Goal: Task Accomplishment & Management: Use online tool/utility

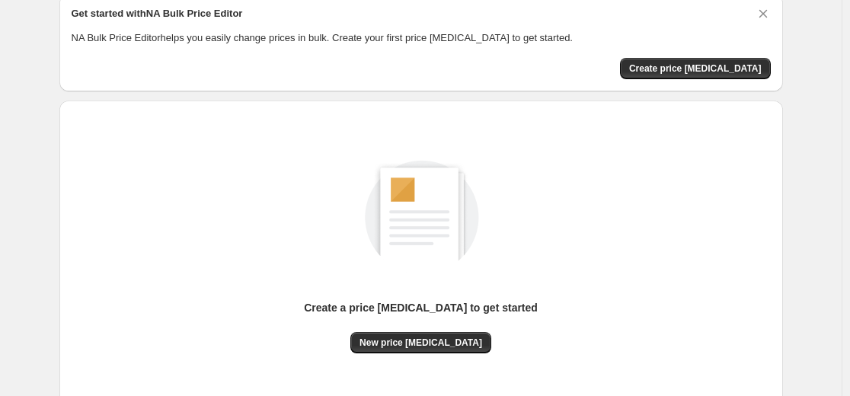
scroll to position [174, 0]
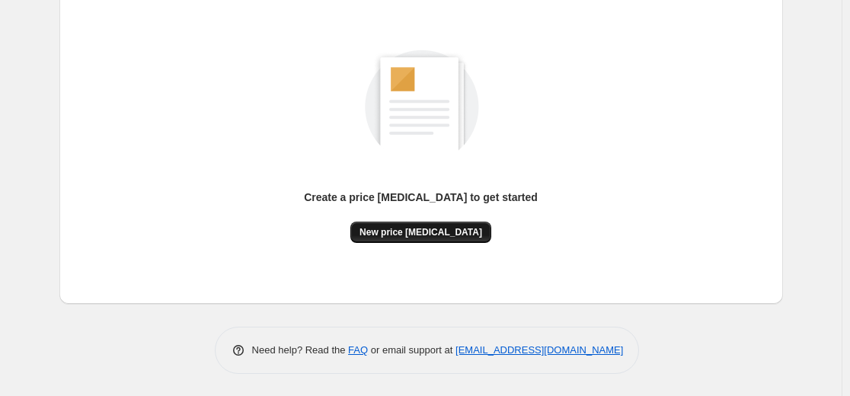
click at [449, 240] on button "New price [MEDICAL_DATA]" at bounding box center [420, 232] width 141 height 21
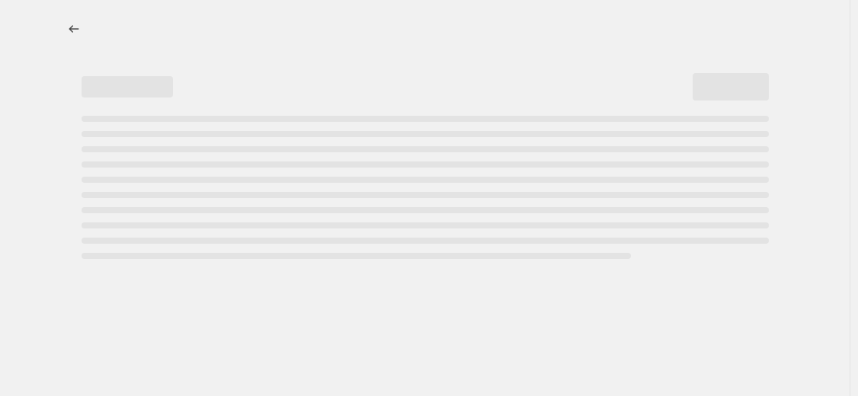
select select "percentage"
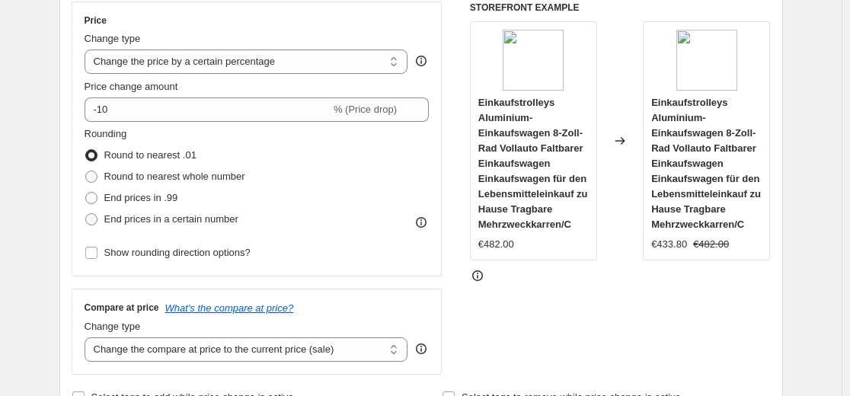
scroll to position [305, 0]
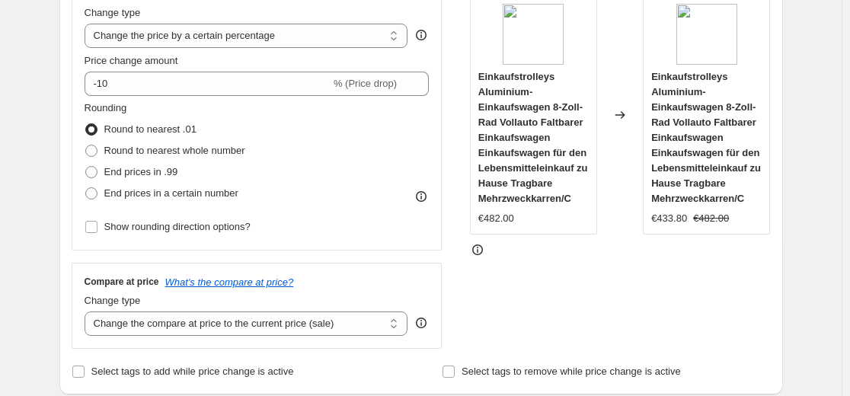
click at [537, 279] on div "STOREFRONT EXAMPLE Einkaufstrolleys Aluminium-Einkaufswagen 8-Zoll-Rad Vollauto…" at bounding box center [620, 162] width 301 height 373
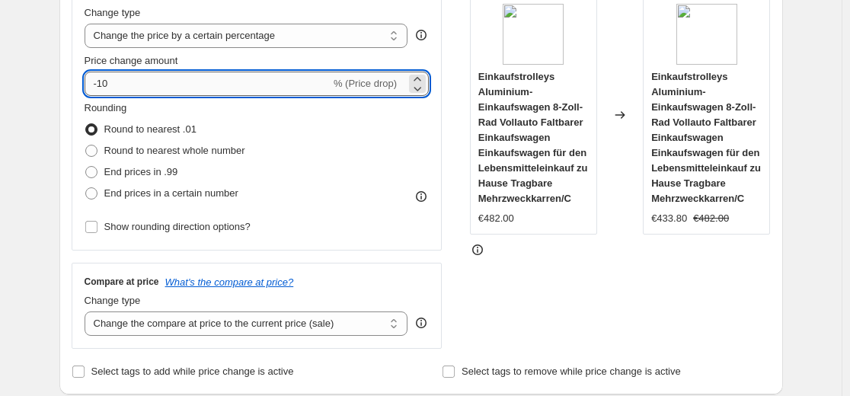
click at [182, 85] on input "-10" at bounding box center [208, 84] width 246 height 24
type input "-1"
type input "-35"
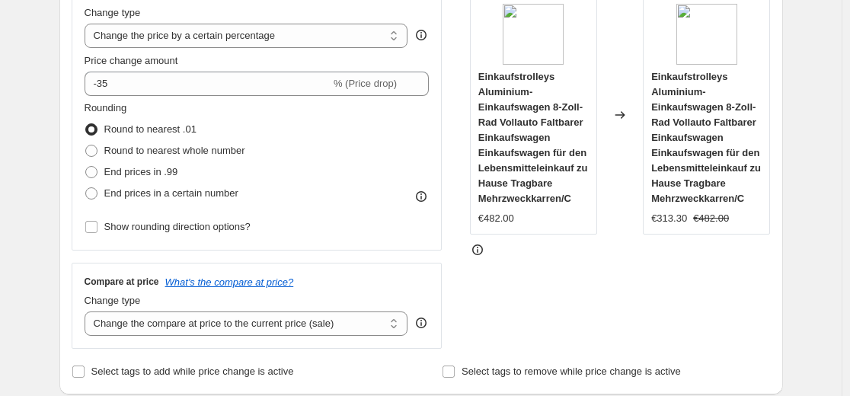
click at [335, 2] on div "Price Change type Change the price to a certain amount Change the price by a ce…" at bounding box center [257, 113] width 345 height 249
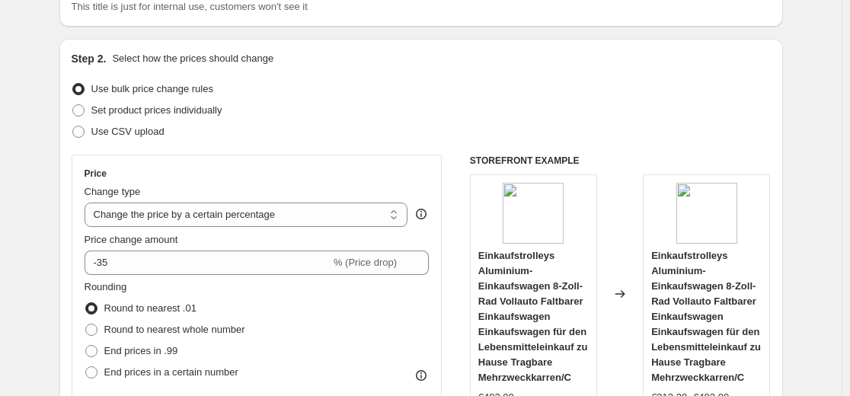
scroll to position [0, 0]
